Goal: Task Accomplishment & Management: Use online tool/utility

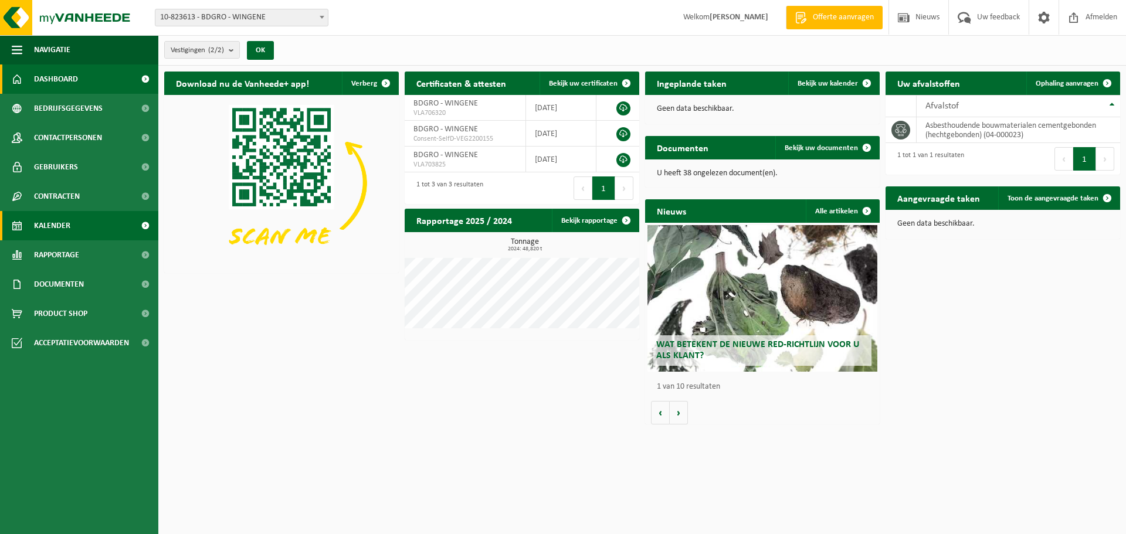
click at [72, 227] on link "Kalender" at bounding box center [79, 225] width 158 height 29
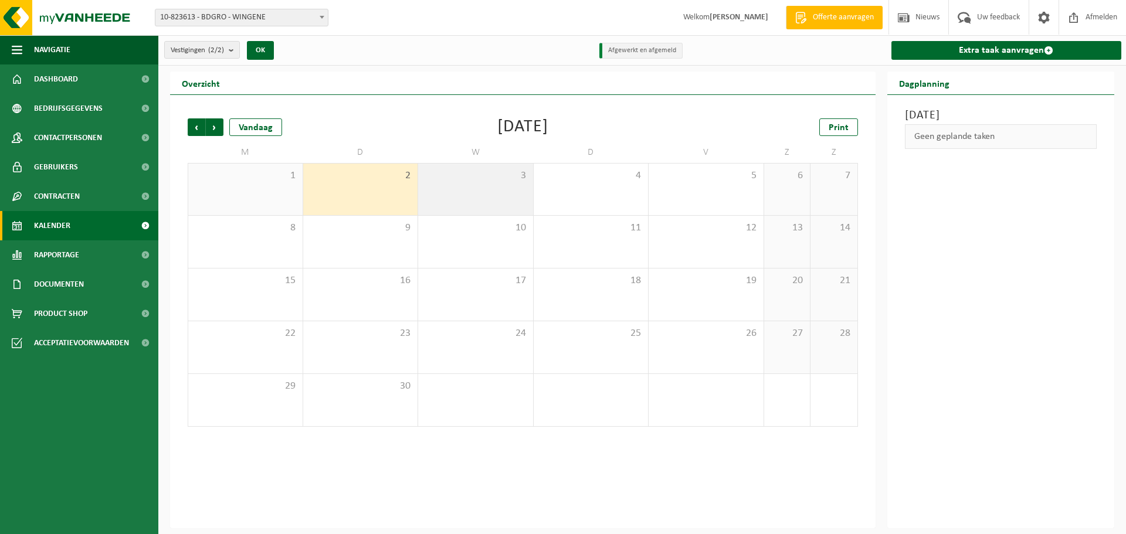
click at [476, 186] on div "3" at bounding box center [475, 190] width 115 height 52
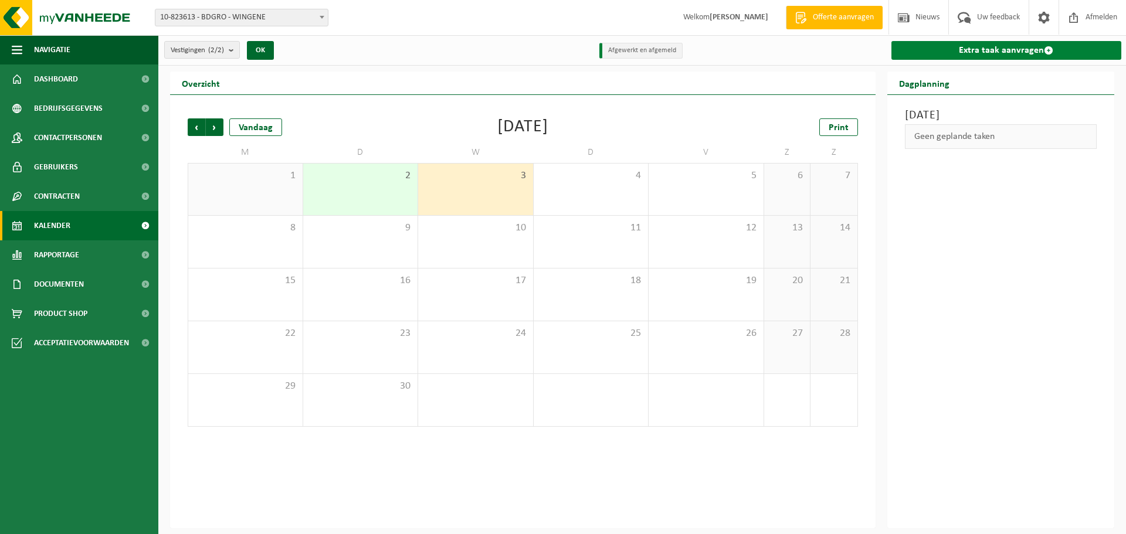
click at [1015, 49] on link "Extra taak aanvragen" at bounding box center [1006, 50] width 230 height 19
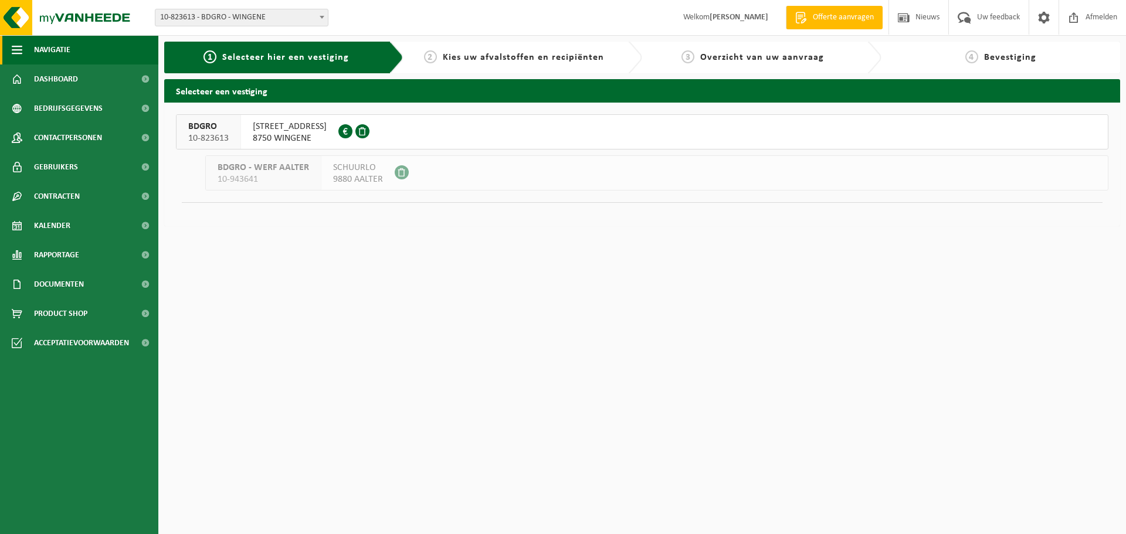
click at [55, 56] on span "Navigatie" at bounding box center [52, 49] width 36 height 29
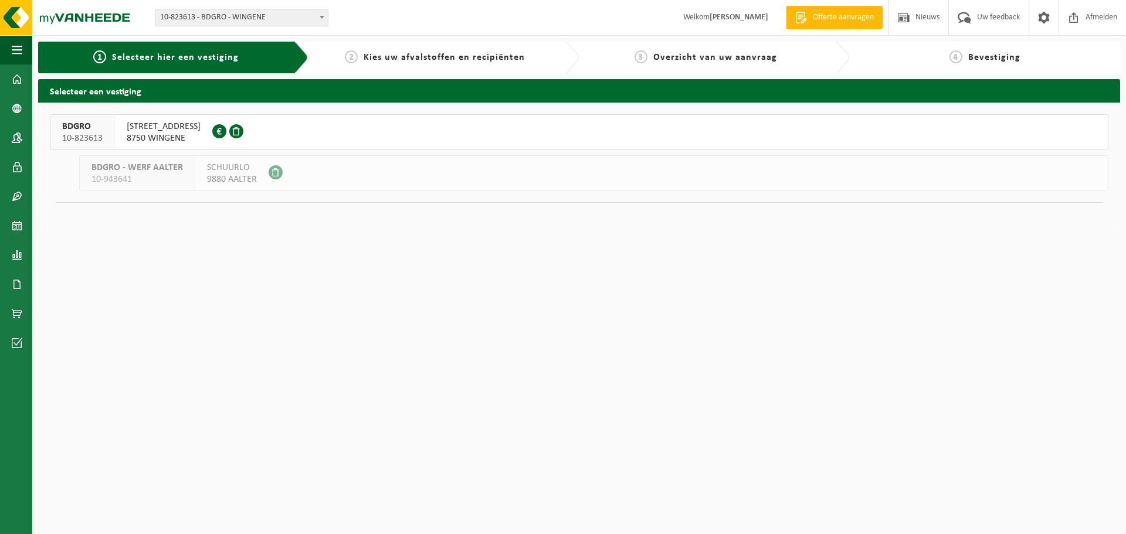
click at [122, 129] on div "GRAVESTRAAT 12A 8750 WINGENE 0716.693.012" at bounding box center [163, 132] width 97 height 34
click at [106, 127] on div "BDGRO 10-823613" at bounding box center [82, 132] width 64 height 34
click at [16, 53] on span "button" at bounding box center [17, 49] width 11 height 29
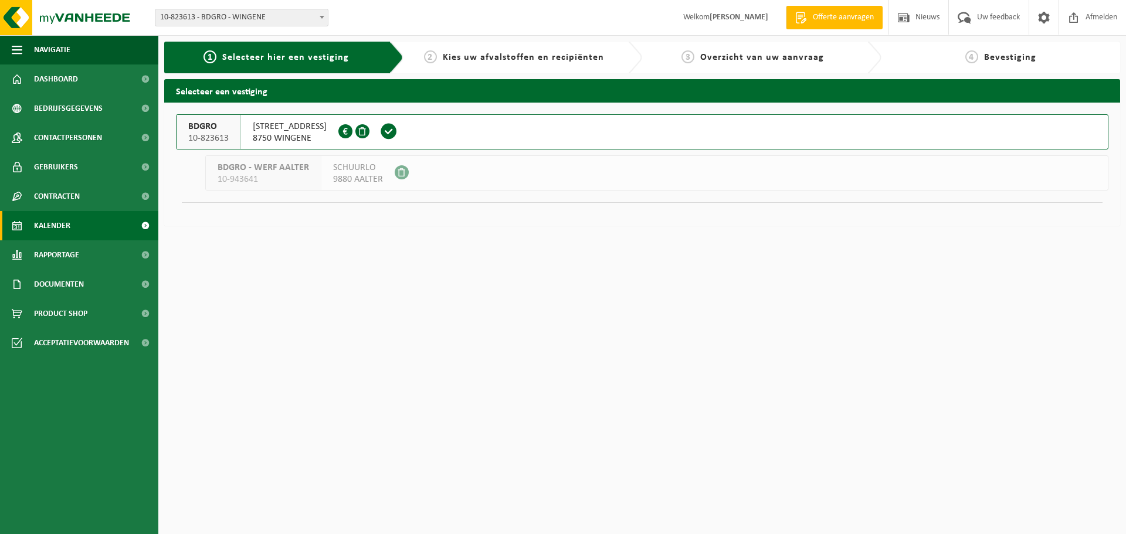
click at [86, 235] on link "Kalender" at bounding box center [79, 225] width 158 height 29
click at [137, 218] on span at bounding box center [145, 225] width 26 height 29
click at [89, 249] on link "Rapportage" at bounding box center [79, 254] width 158 height 29
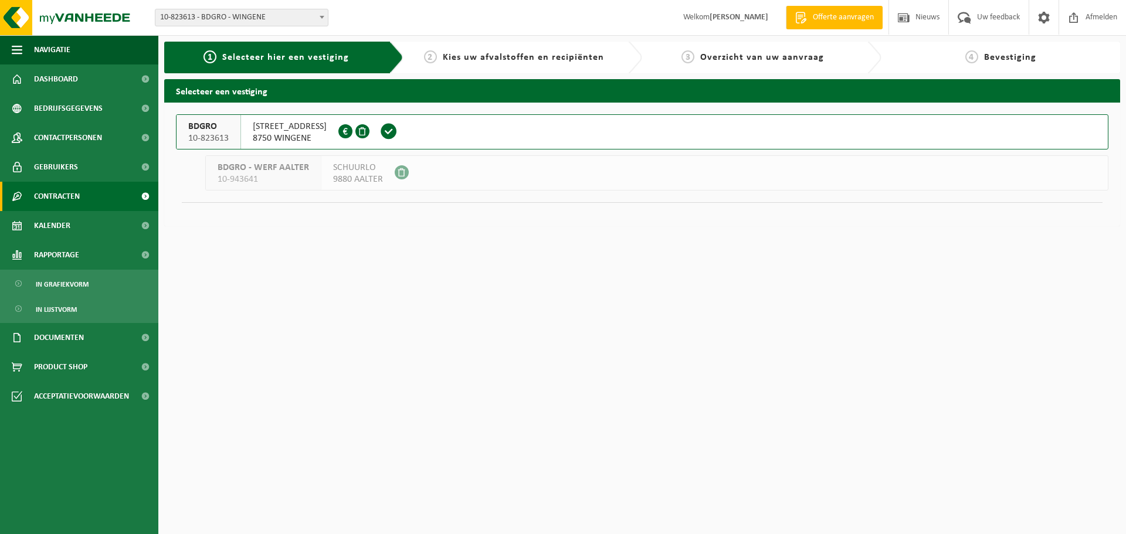
click at [101, 192] on link "Contracten" at bounding box center [79, 196] width 158 height 29
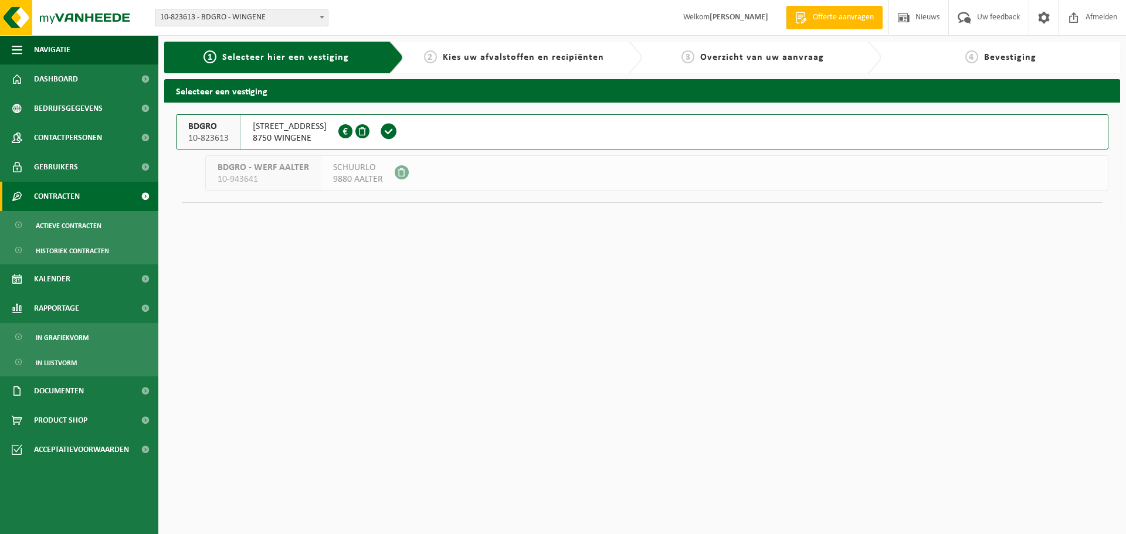
click at [83, 196] on link "Contracten" at bounding box center [79, 196] width 158 height 29
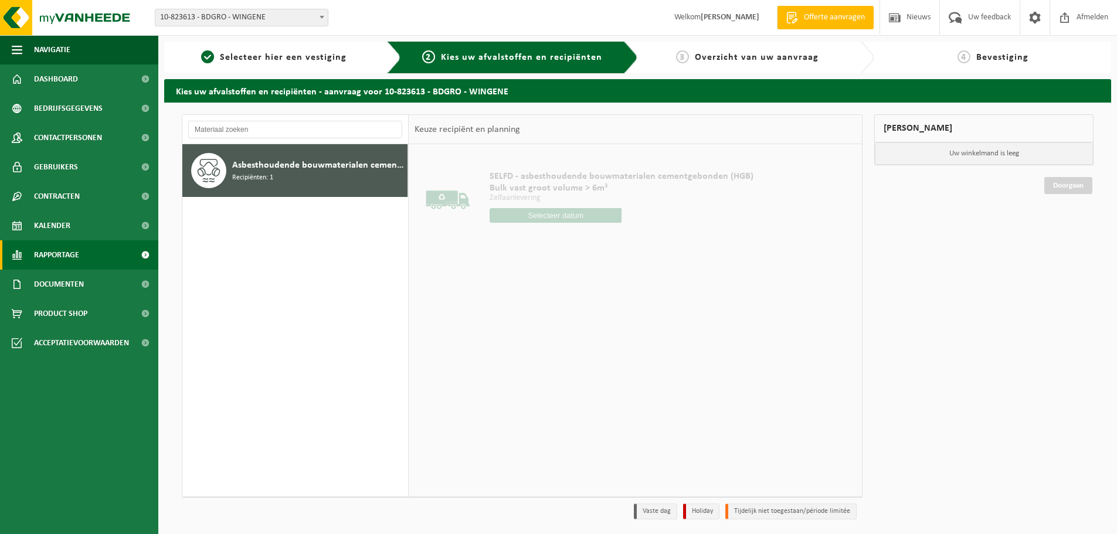
click at [76, 254] on span "Rapportage" at bounding box center [56, 254] width 45 height 29
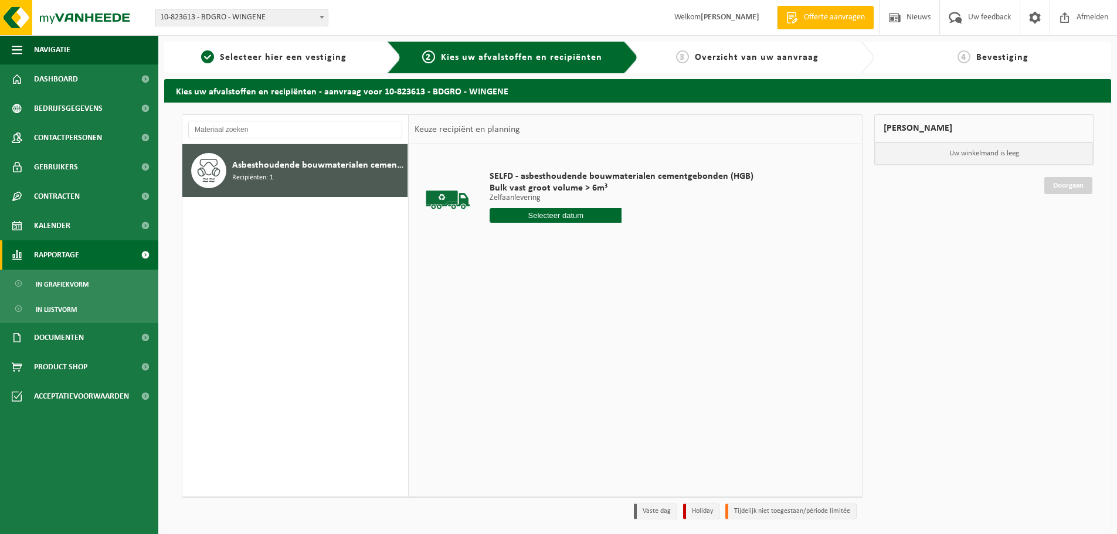
click at [76, 254] on span "Rapportage" at bounding box center [56, 254] width 45 height 29
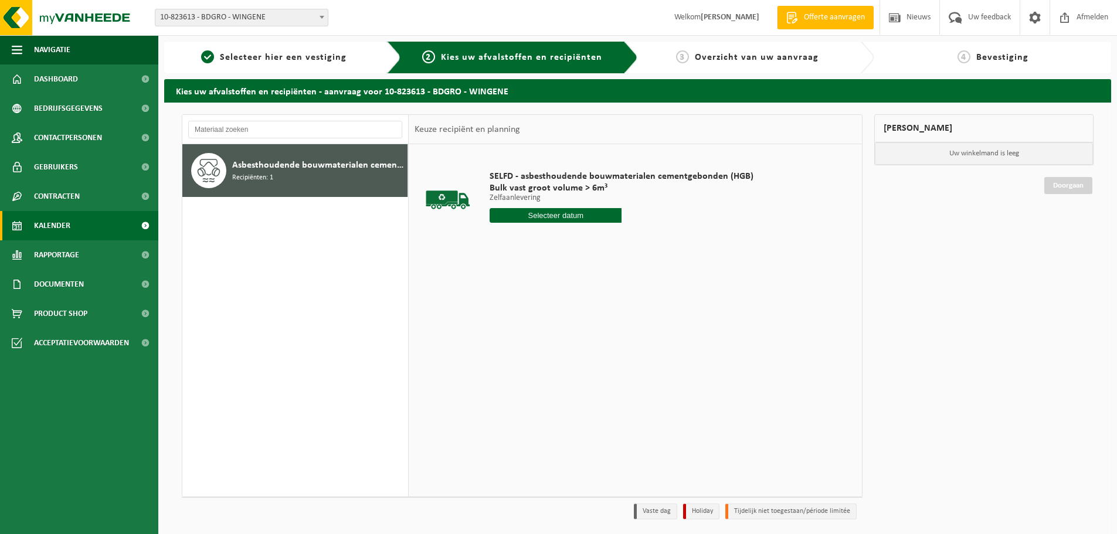
click at [90, 235] on link "Kalender" at bounding box center [79, 225] width 158 height 29
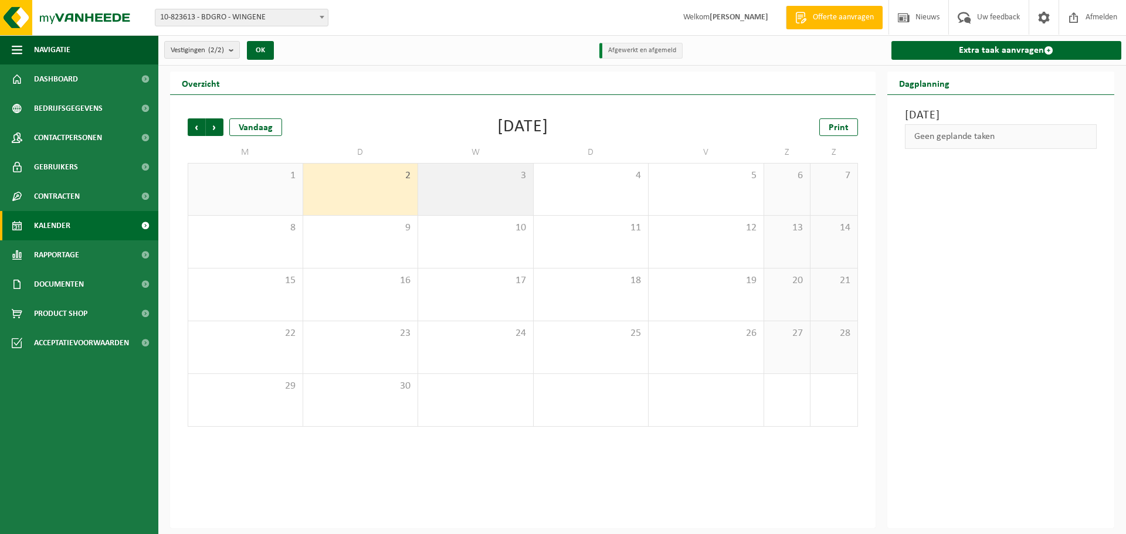
click at [466, 200] on div "3" at bounding box center [475, 190] width 115 height 52
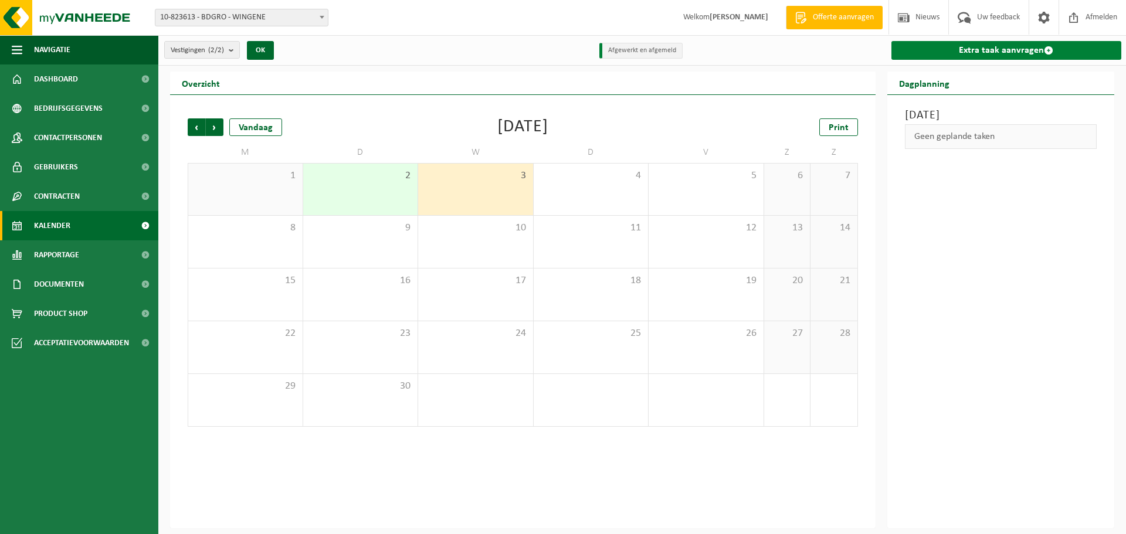
click at [938, 55] on link "Extra taak aanvragen" at bounding box center [1006, 50] width 230 height 19
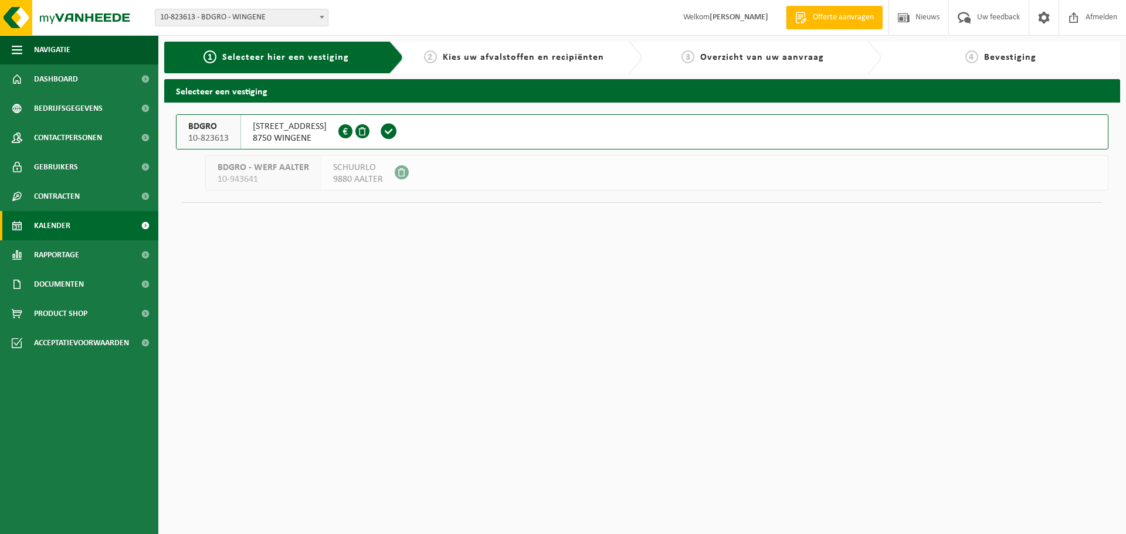
click at [24, 219] on link "Kalender" at bounding box center [79, 225] width 158 height 29
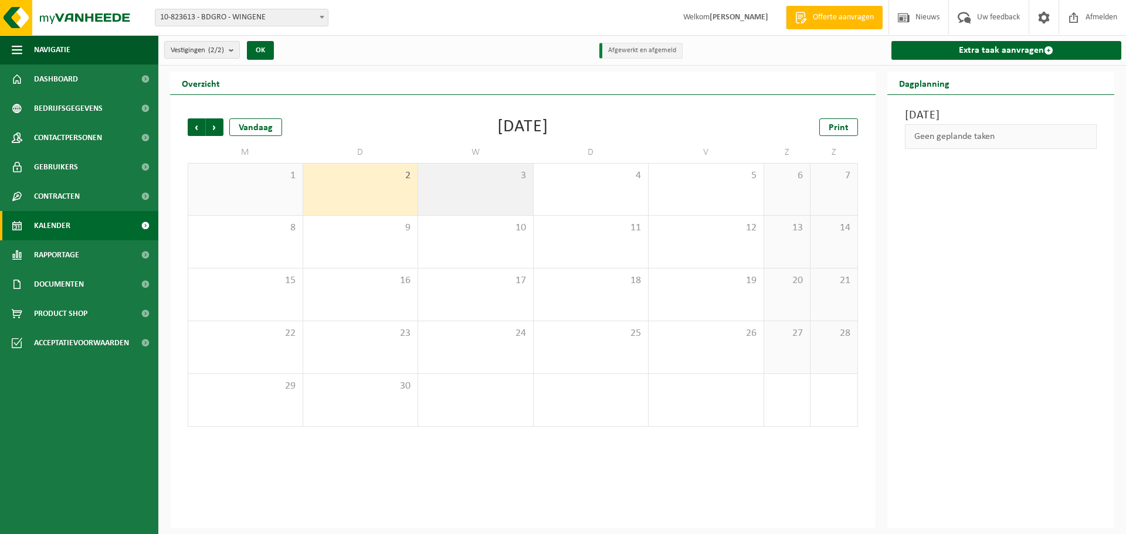
click at [512, 191] on div "3" at bounding box center [475, 190] width 115 height 52
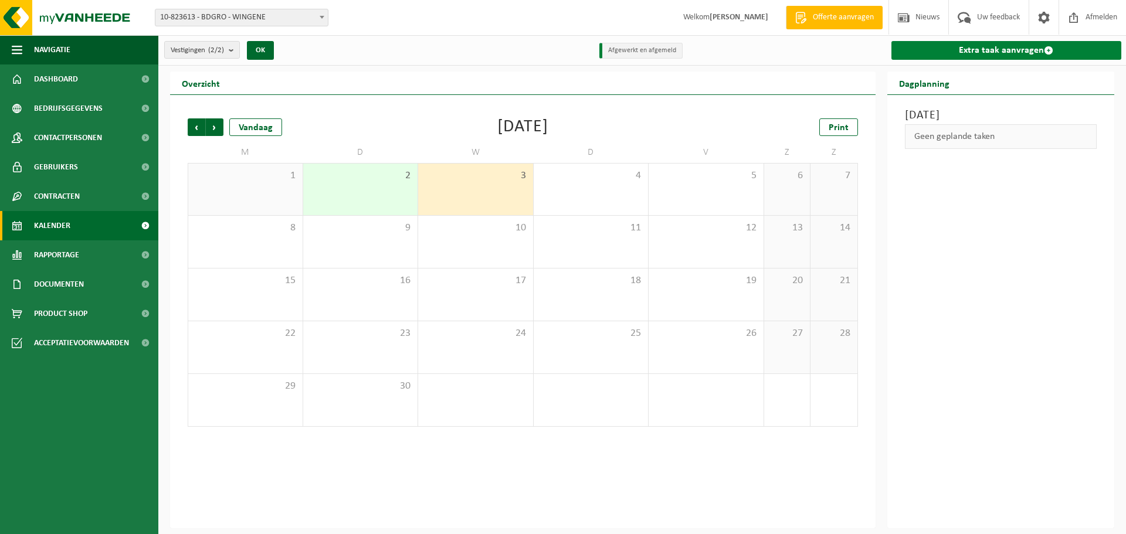
click at [997, 47] on link "Extra taak aanvragen" at bounding box center [1006, 50] width 230 height 19
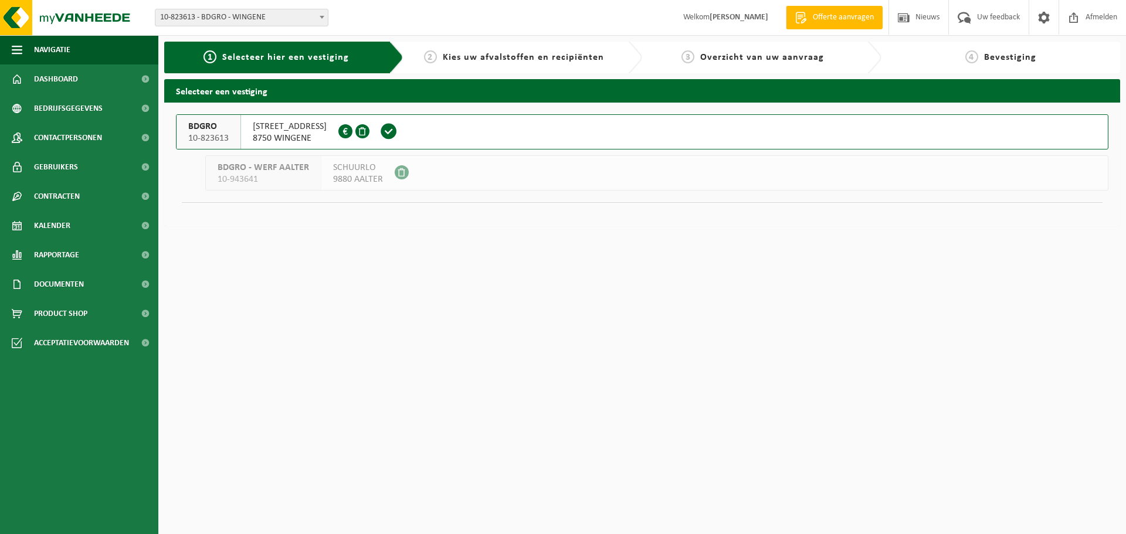
click at [386, 134] on span at bounding box center [389, 132] width 18 height 18
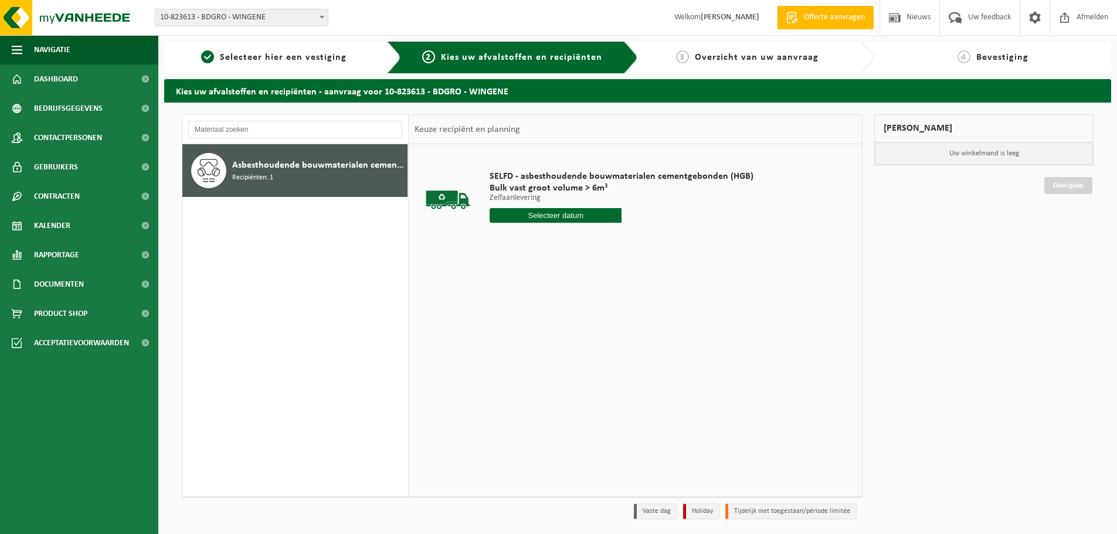
click at [525, 217] on input "text" at bounding box center [556, 215] width 132 height 15
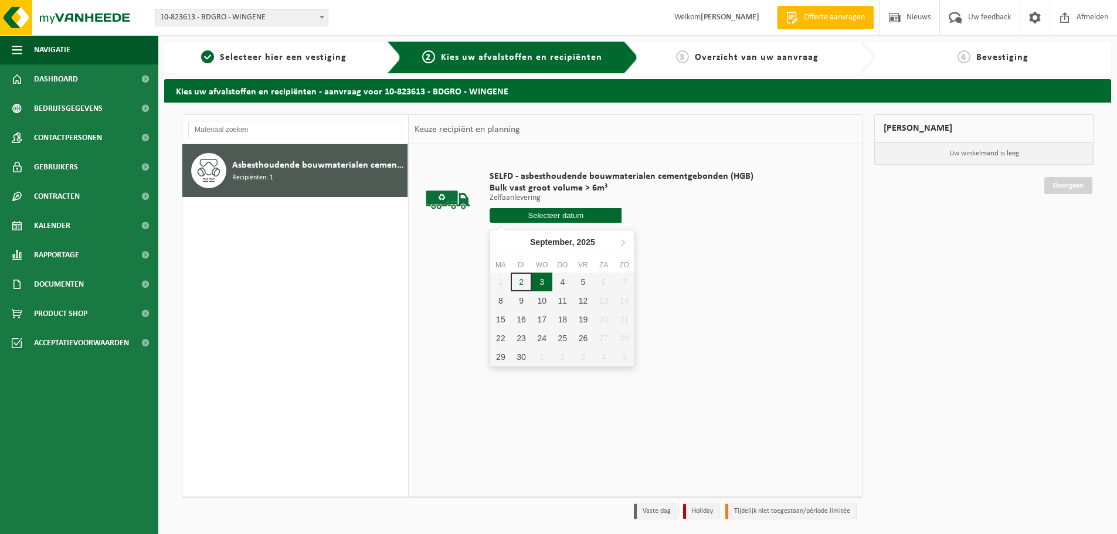
click at [541, 282] on div "3" at bounding box center [542, 282] width 21 height 19
type input "Van [DATE]"
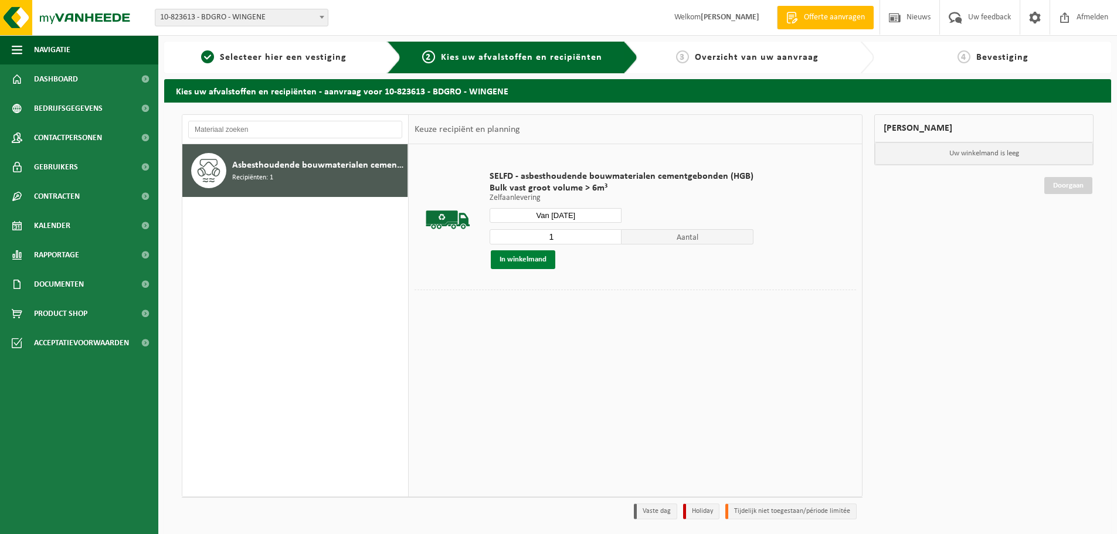
click at [536, 263] on button "In winkelmand" at bounding box center [523, 259] width 64 height 19
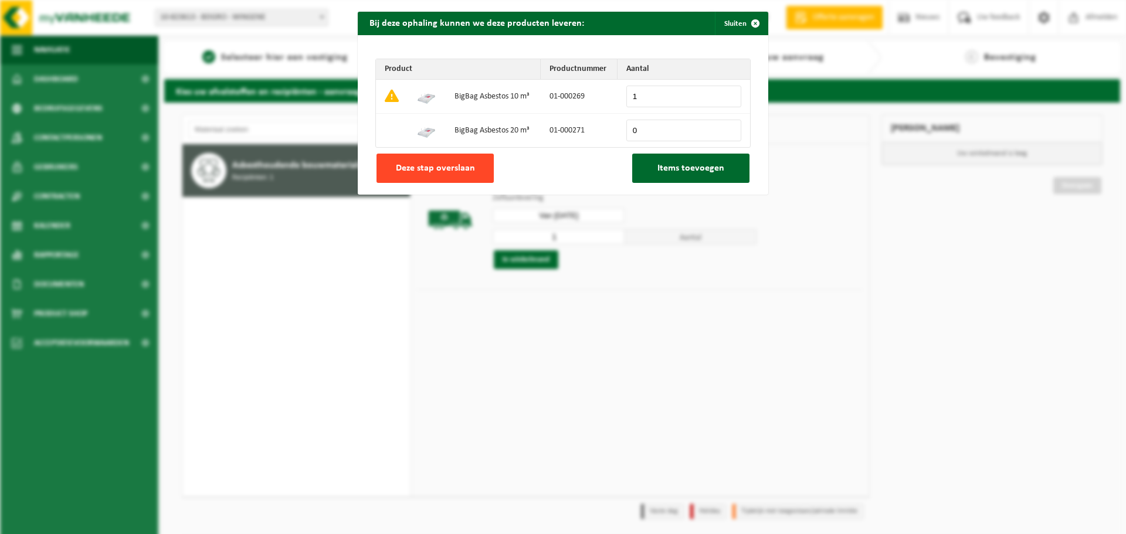
click at [433, 168] on span "Deze stap overslaan" at bounding box center [435, 168] width 79 height 9
type input "0"
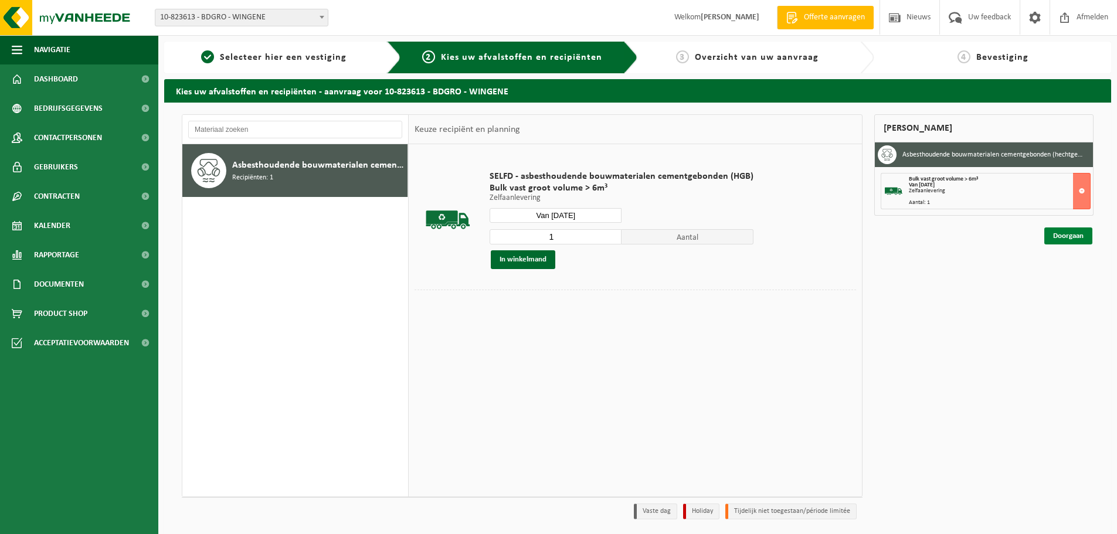
click at [1060, 239] on link "Doorgaan" at bounding box center [1068, 235] width 48 height 17
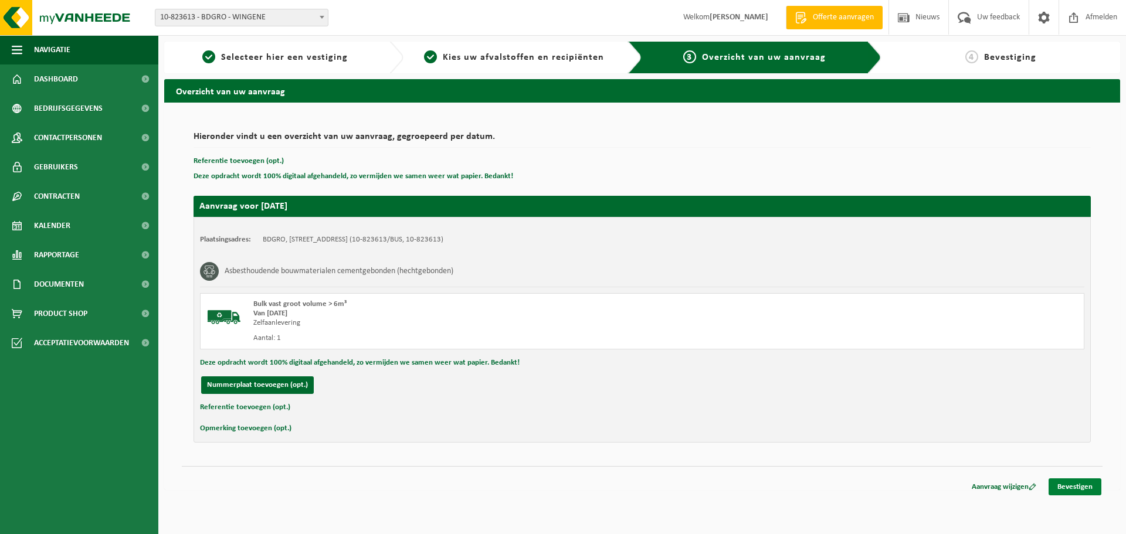
click at [1058, 486] on link "Bevestigen" at bounding box center [1074, 486] width 53 height 17
